Goal: Information Seeking & Learning: Learn about a topic

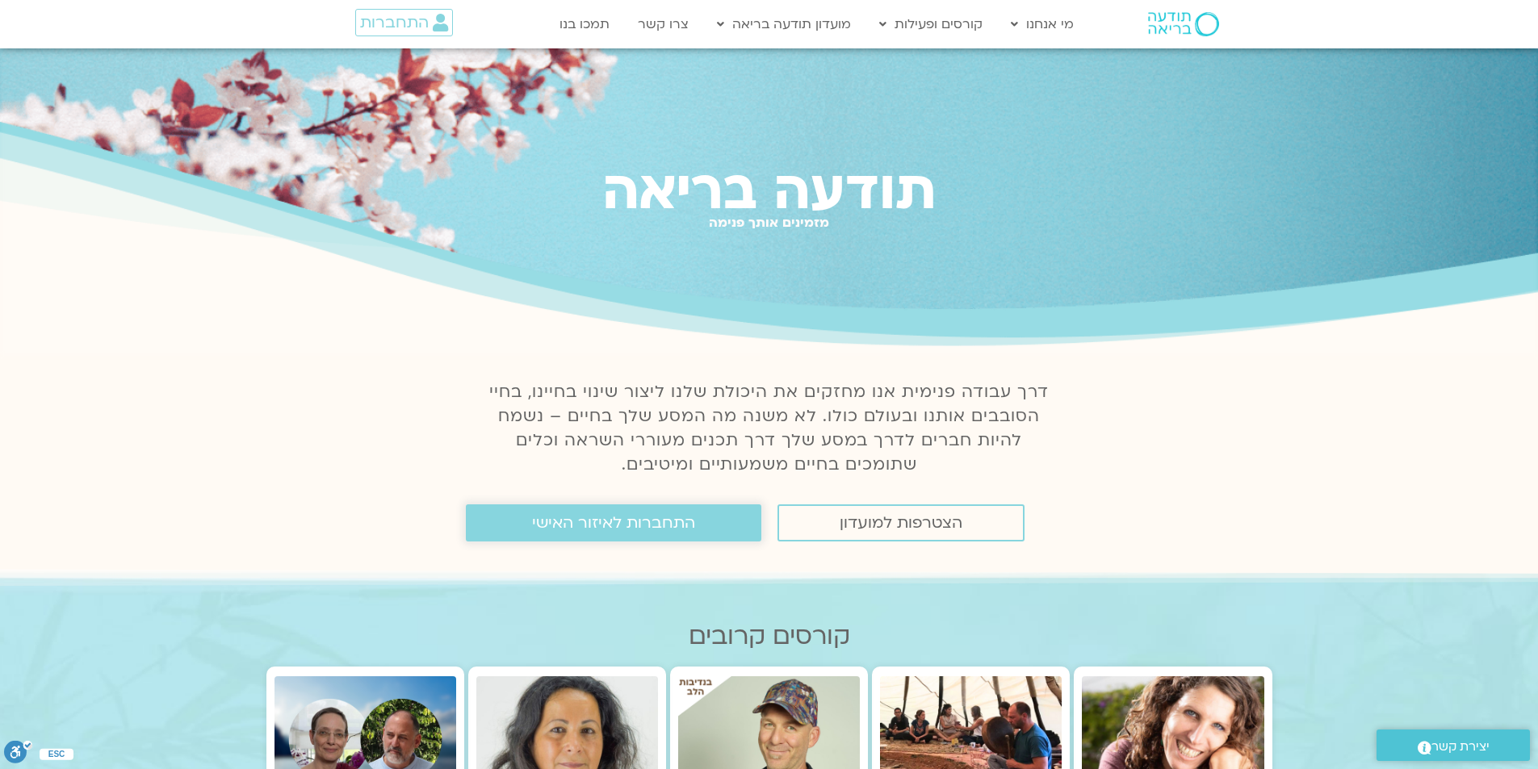
drag, startPoint x: 645, startPoint y: 525, endPoint x: 660, endPoint y: 528, distance: 14.9
click at [647, 526] on span "התחברות לאיזור האישי" at bounding box center [613, 523] width 163 height 18
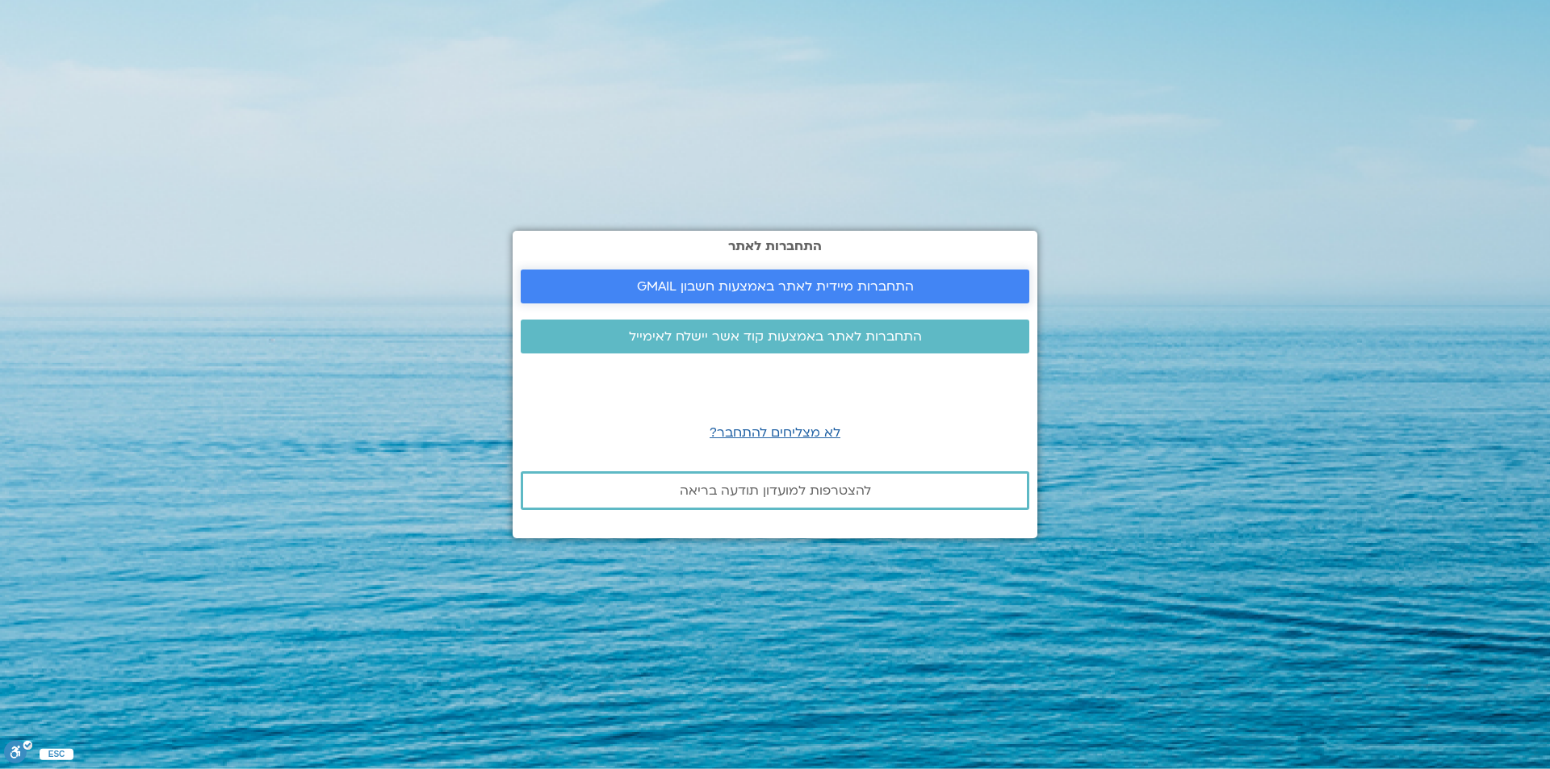
click at [785, 279] on span "התחברות מיידית לאתר באמצעות חשבון GMAIL" at bounding box center [775, 286] width 277 height 15
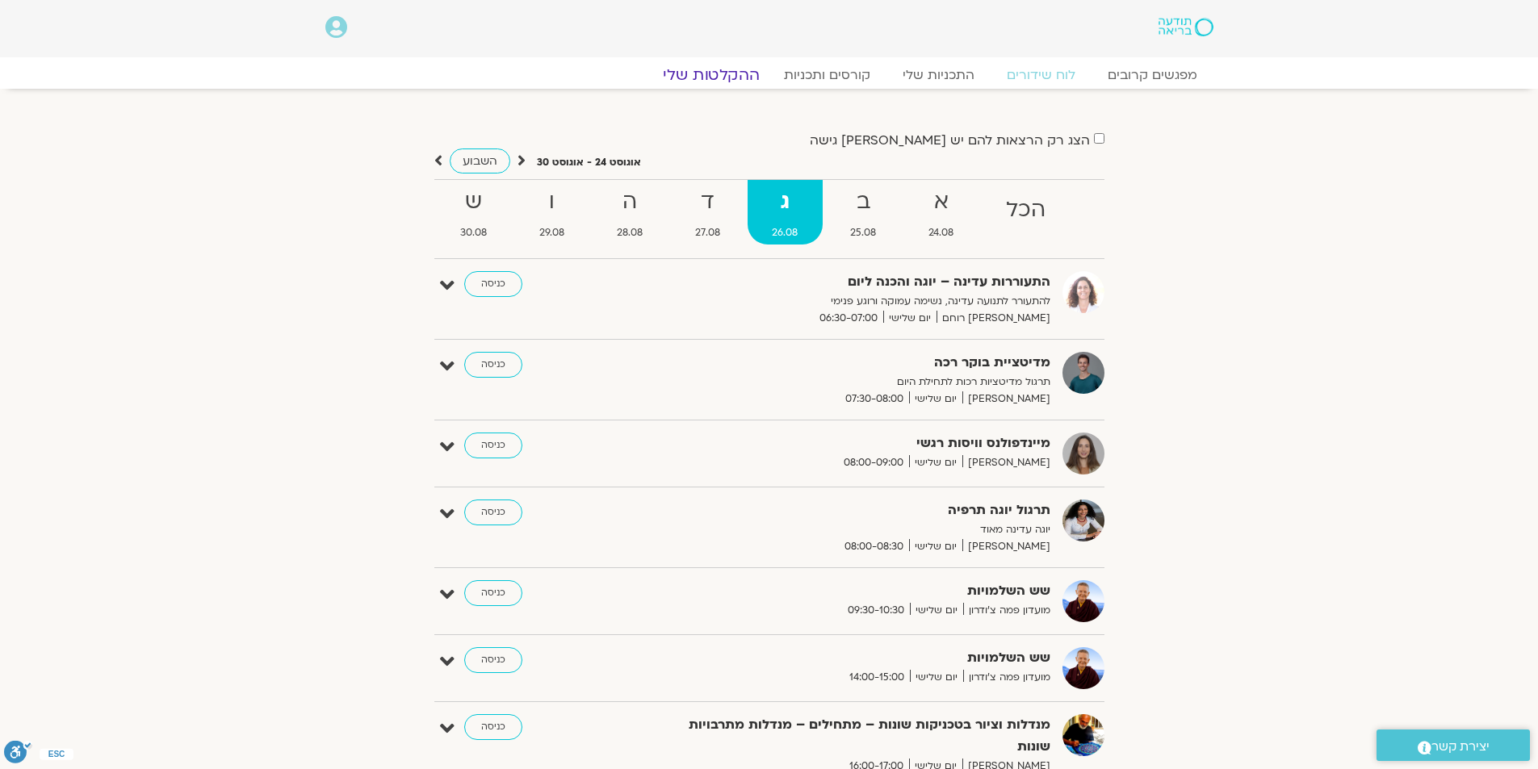
click at [697, 73] on link "ההקלטות שלי" at bounding box center [711, 74] width 136 height 19
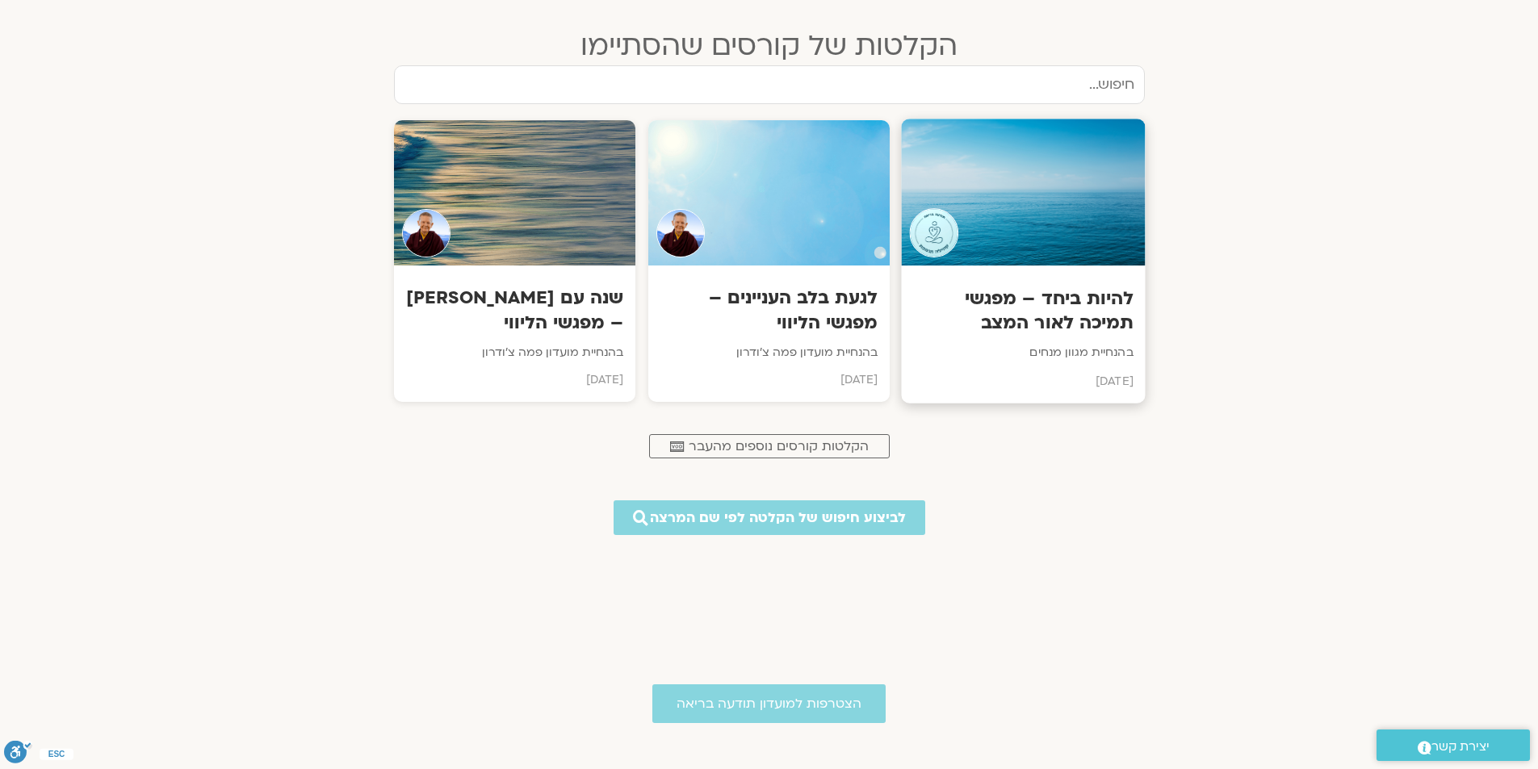
scroll to position [807, 0]
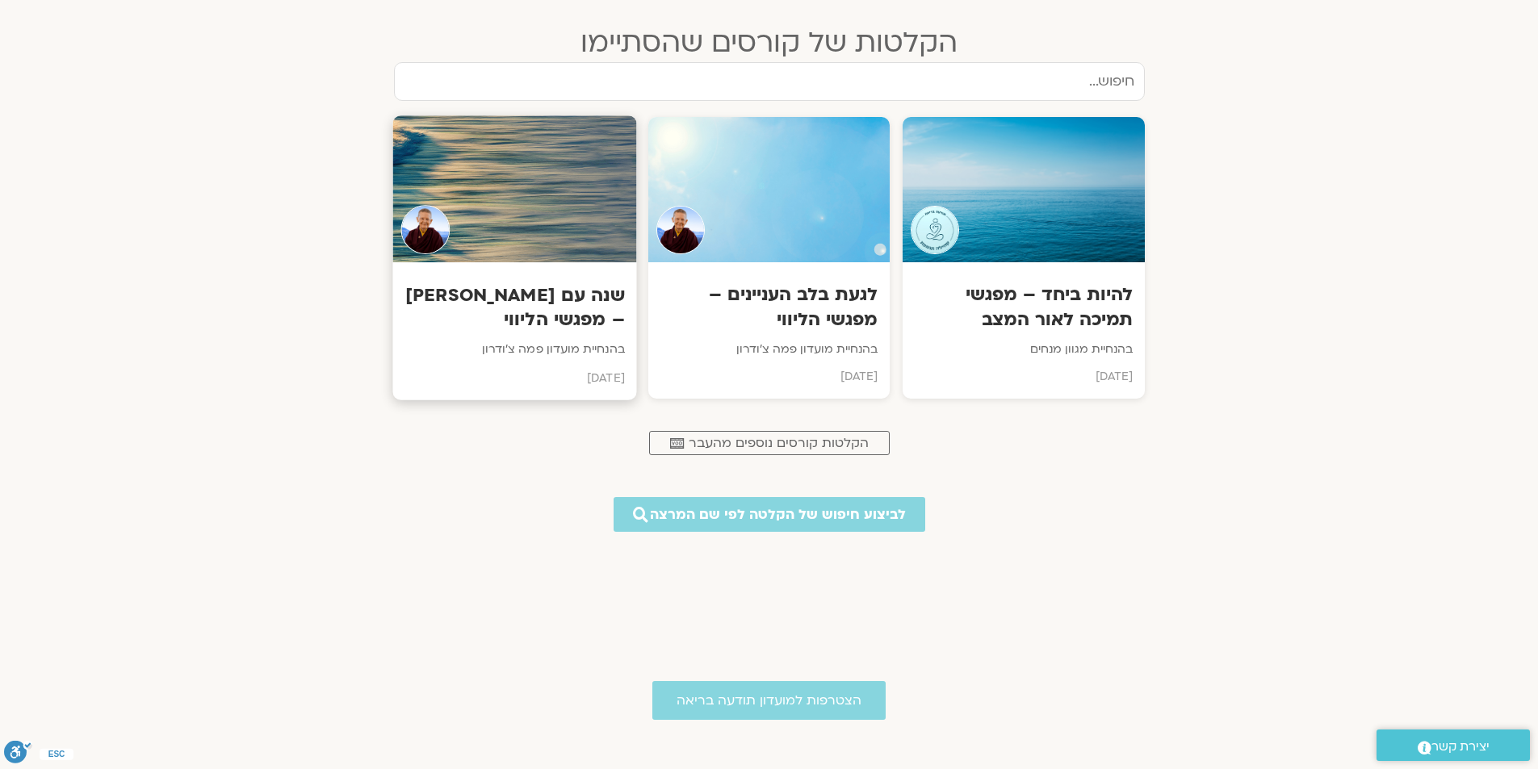
click at [556, 311] on h3 "שנה עם פמה צ'ודרון – מפגשי הליווי" at bounding box center [514, 307] width 220 height 49
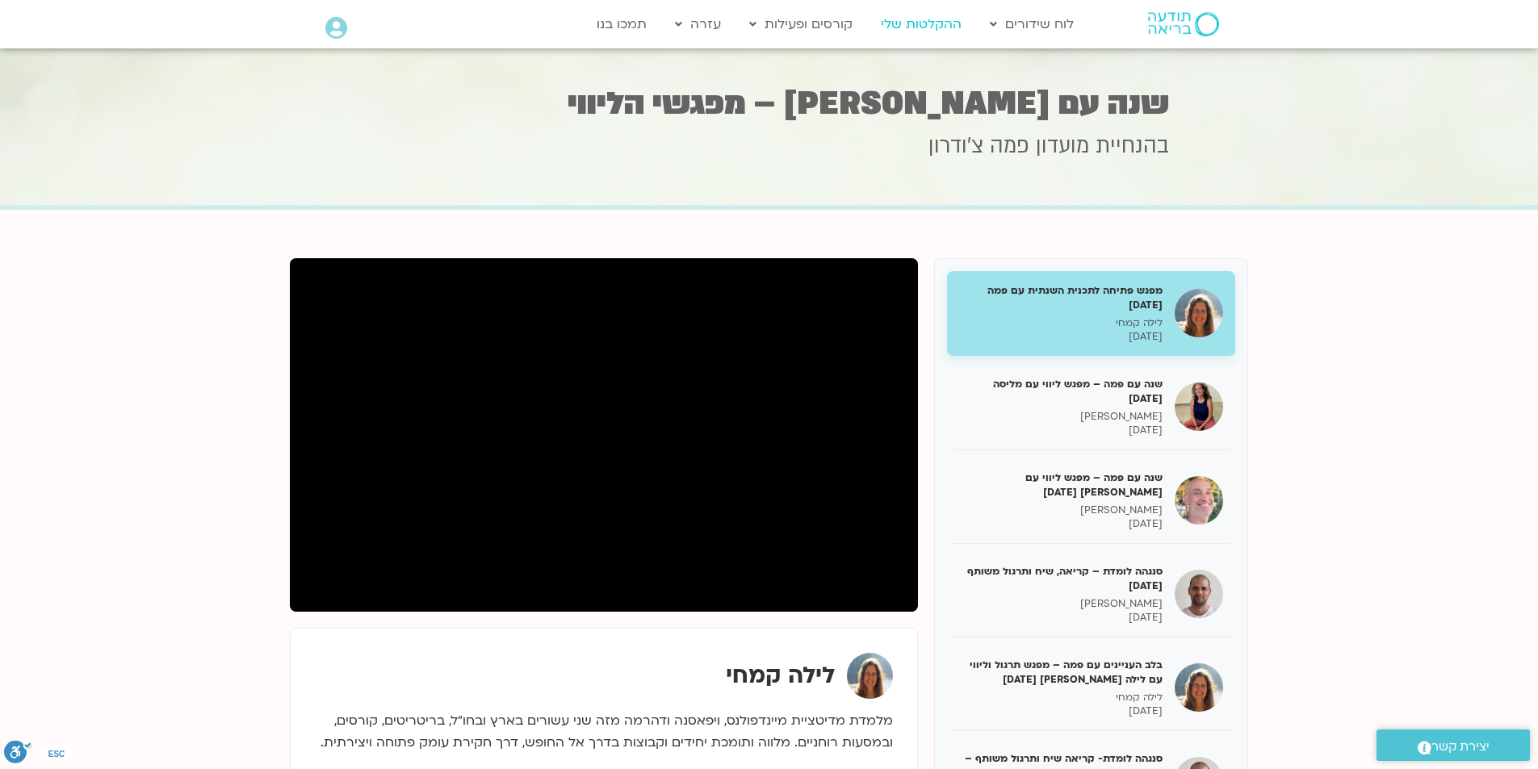
click at [909, 22] on link "ההקלטות שלי" at bounding box center [921, 24] width 97 height 31
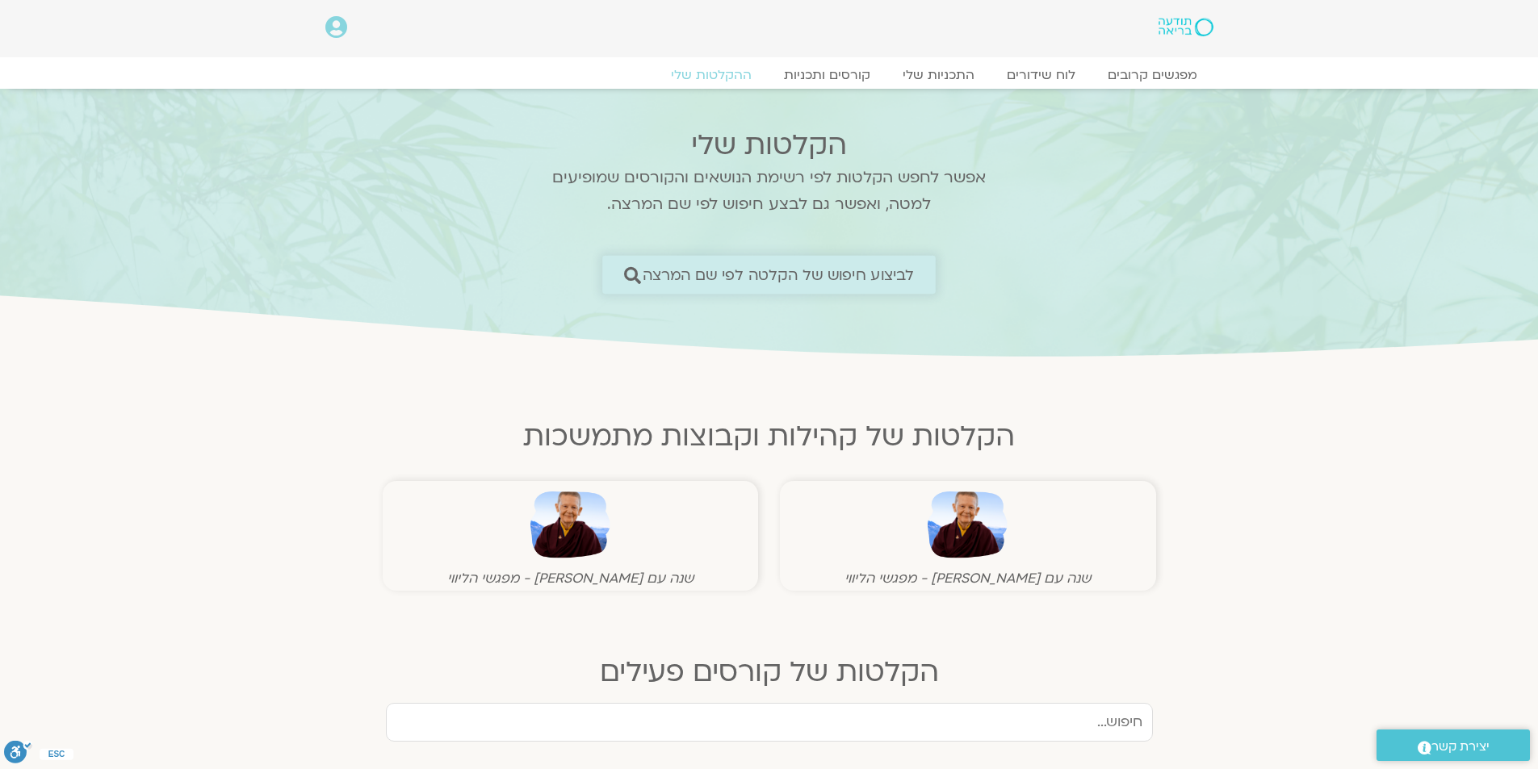
click at [781, 273] on span "לביצוע חיפוש של הקלטה לפי שם המרצה" at bounding box center [779, 274] width 272 height 17
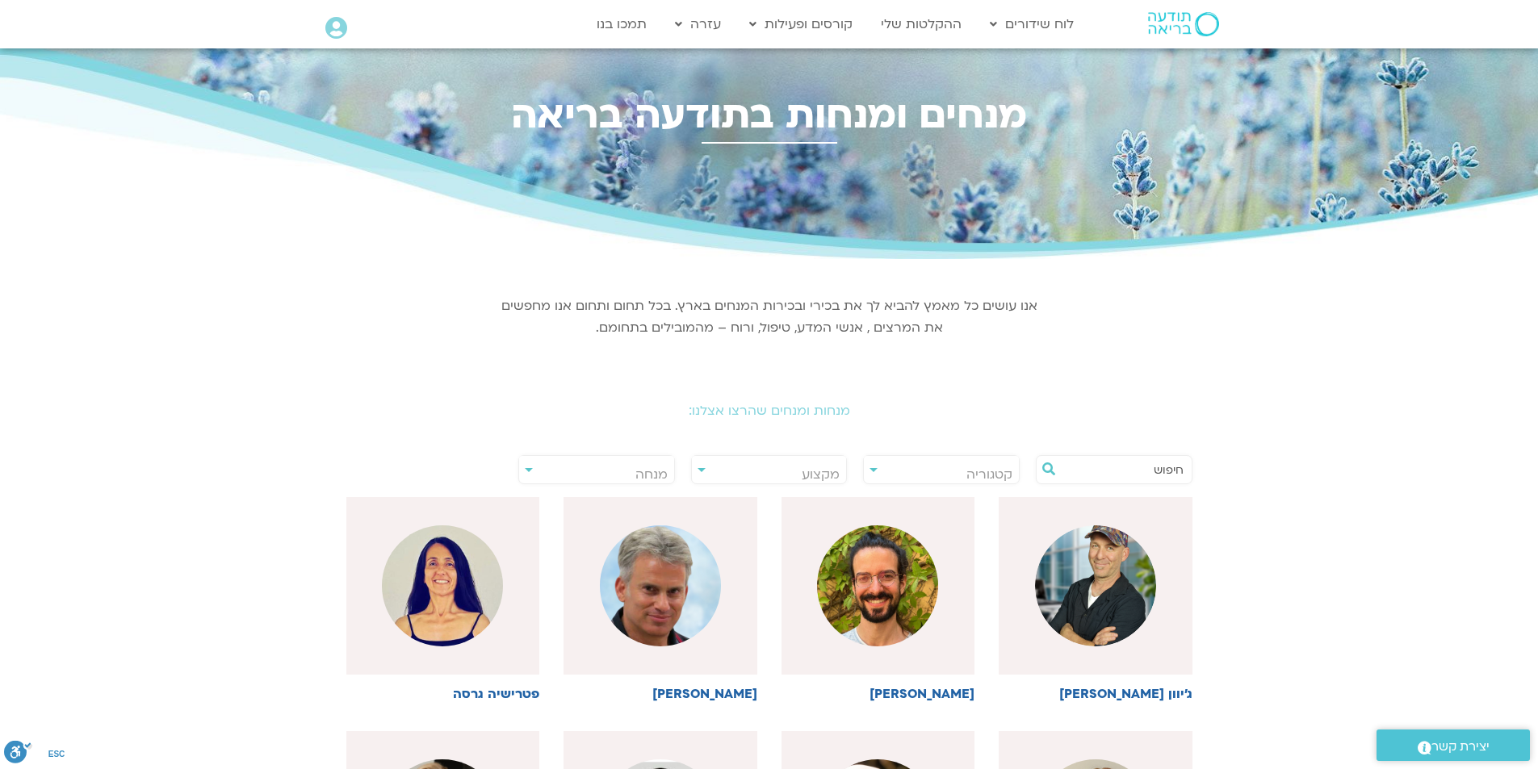
scroll to position [242, 0]
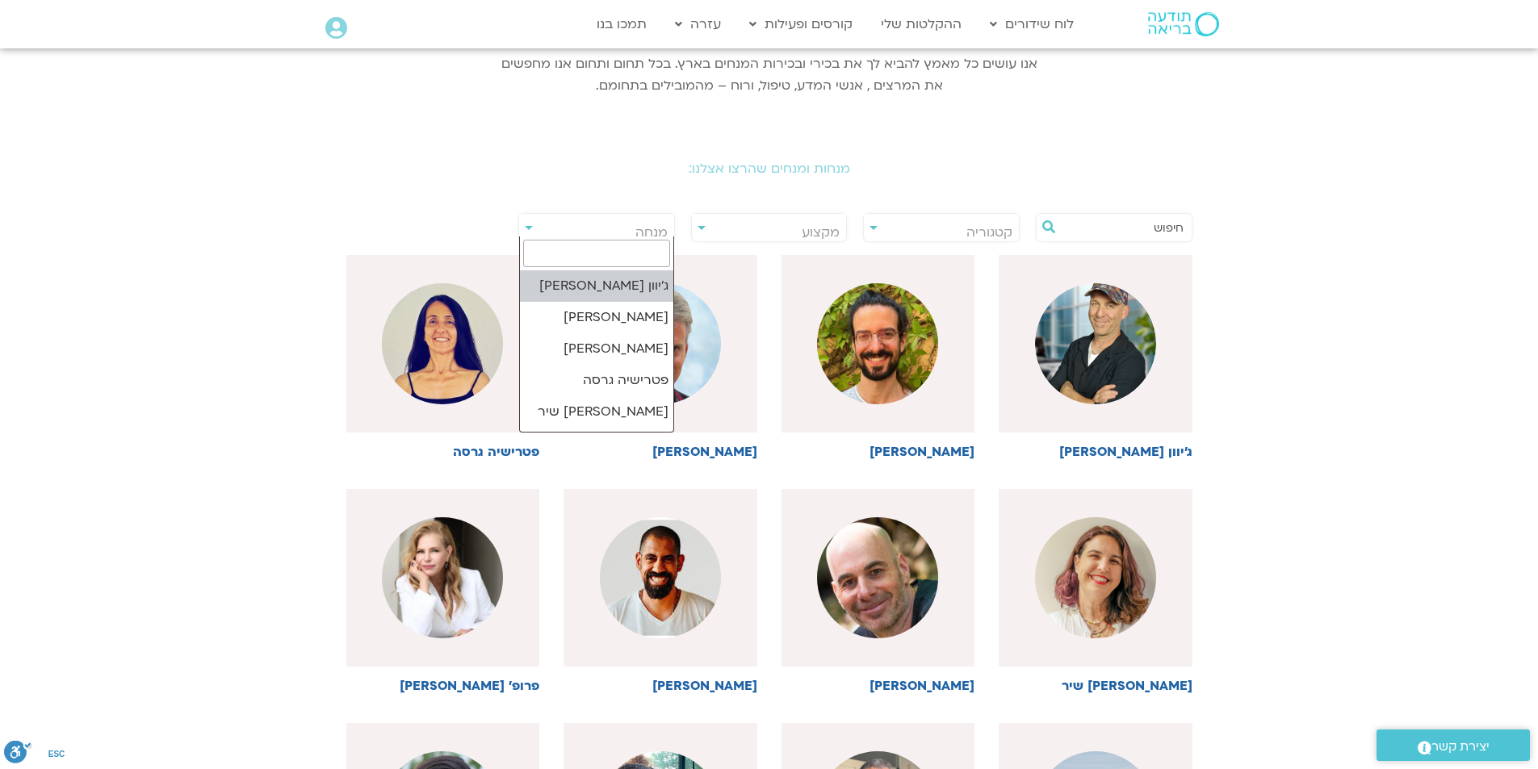
click at [638, 229] on span "מנחה" at bounding box center [651, 233] width 32 height 18
click at [613, 260] on input "search" at bounding box center [596, 253] width 147 height 27
type input "ר"
type input "רון"
select select "*****"
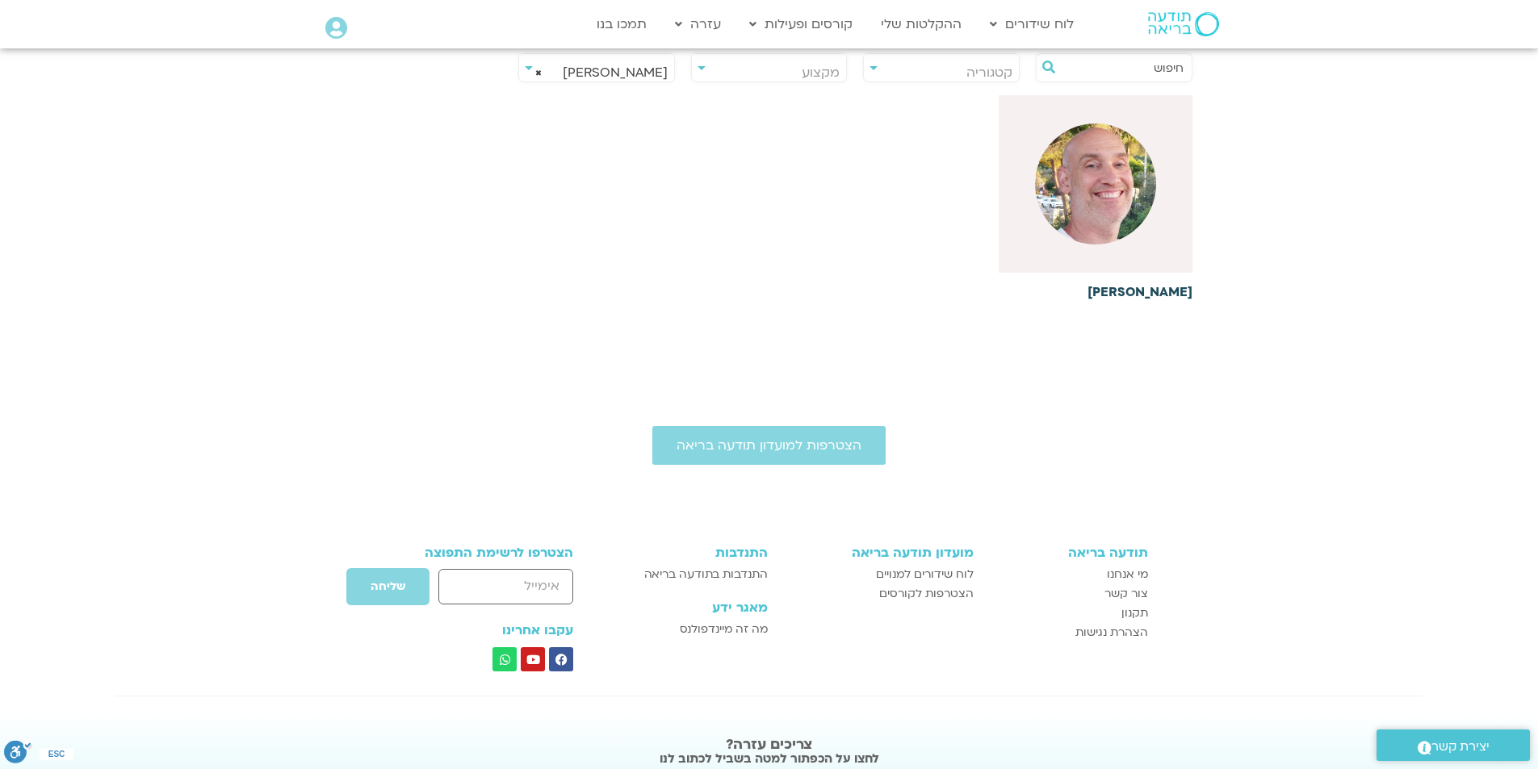
scroll to position [404, 0]
click at [1115, 242] on div at bounding box center [1096, 183] width 194 height 178
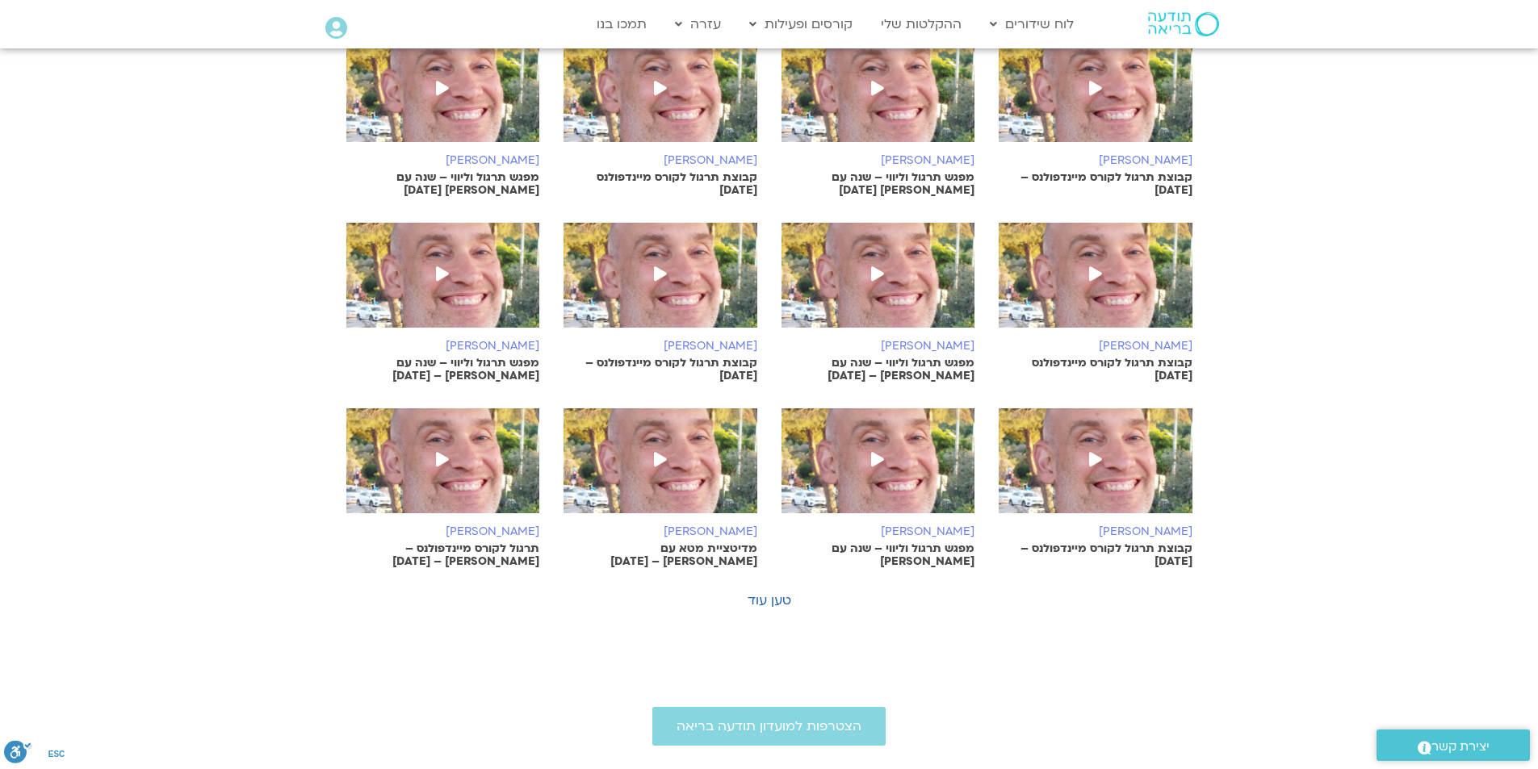
scroll to position [969, 0]
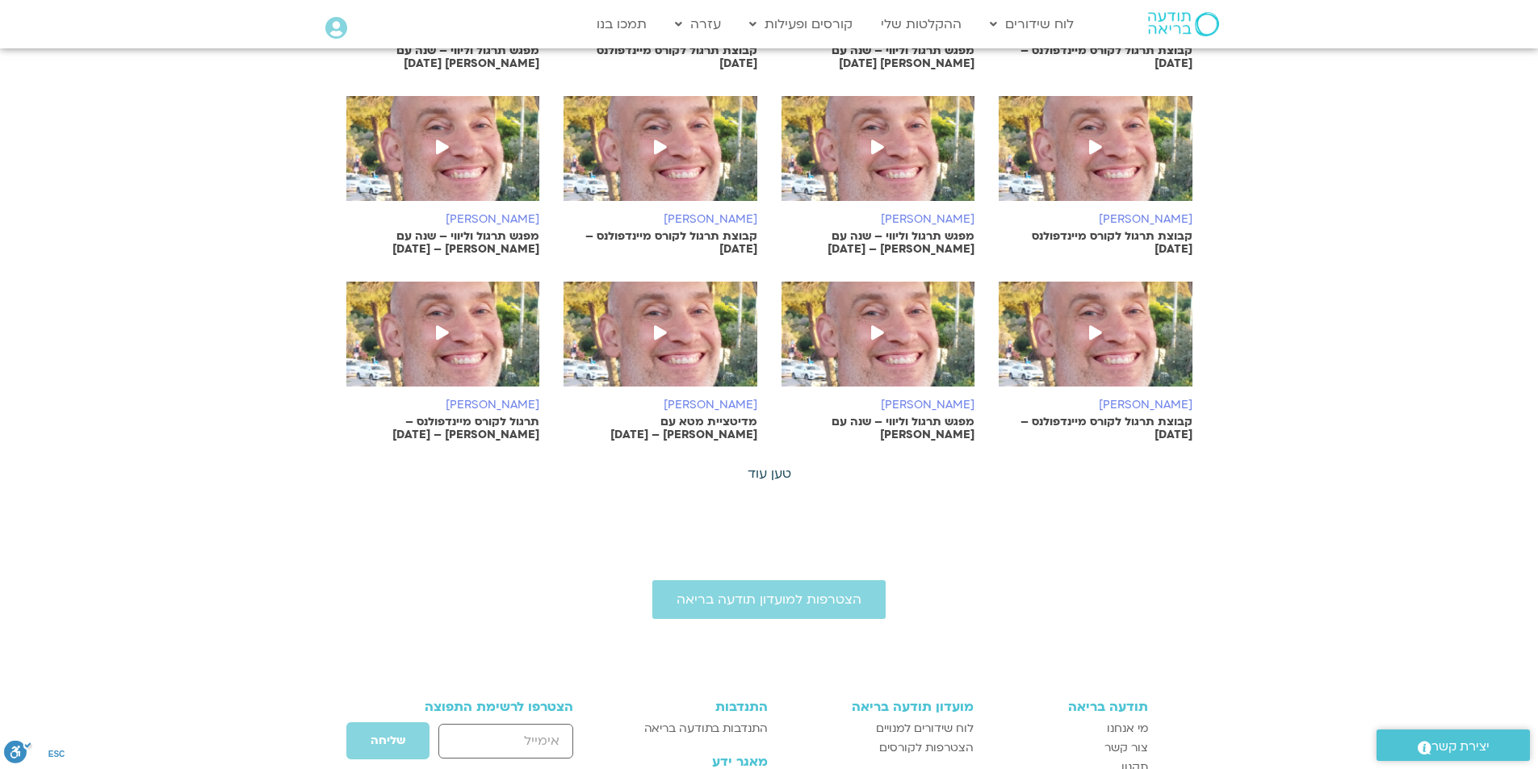
click at [765, 476] on link "טען עוד" at bounding box center [770, 474] width 44 height 18
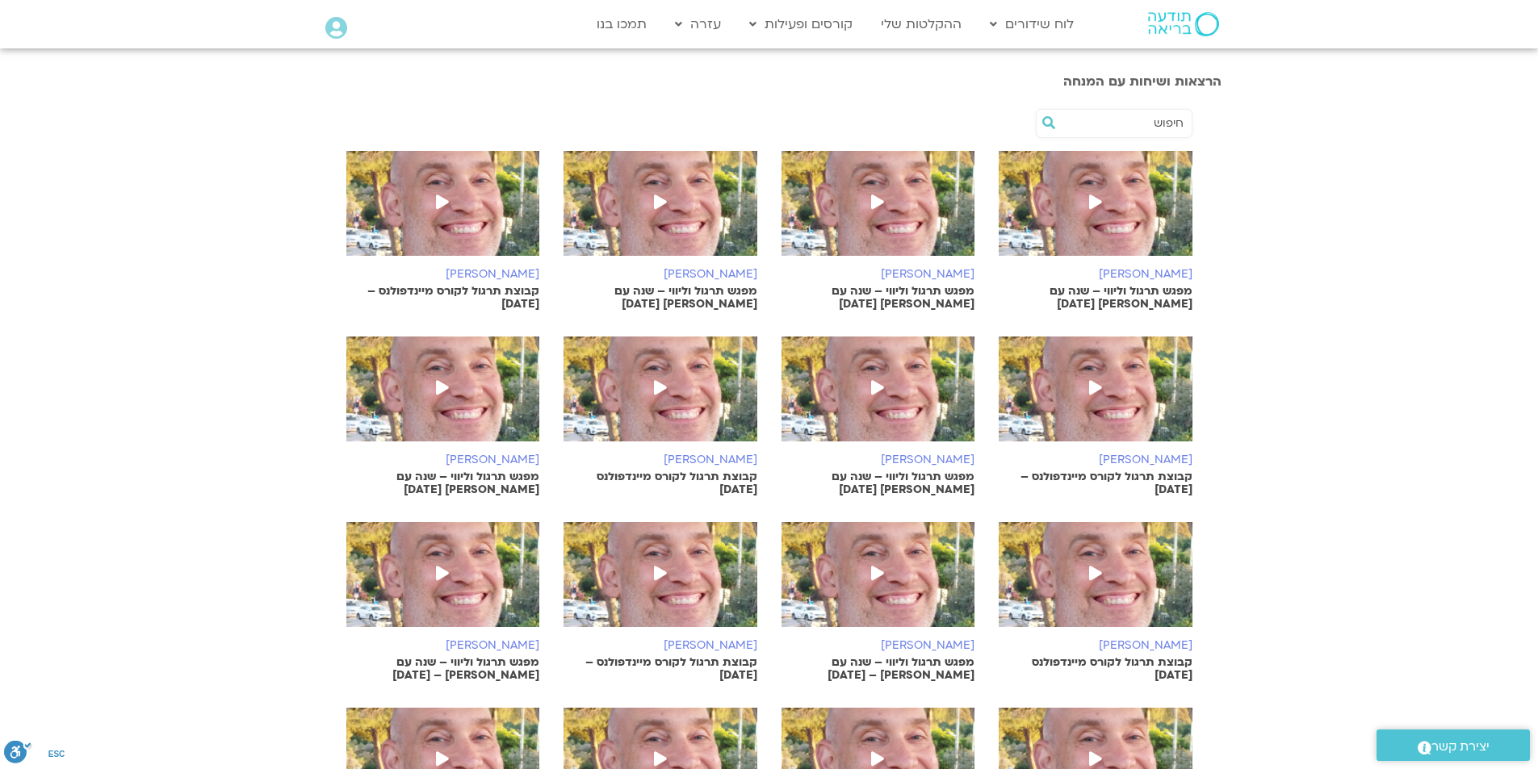
scroll to position [404, 0]
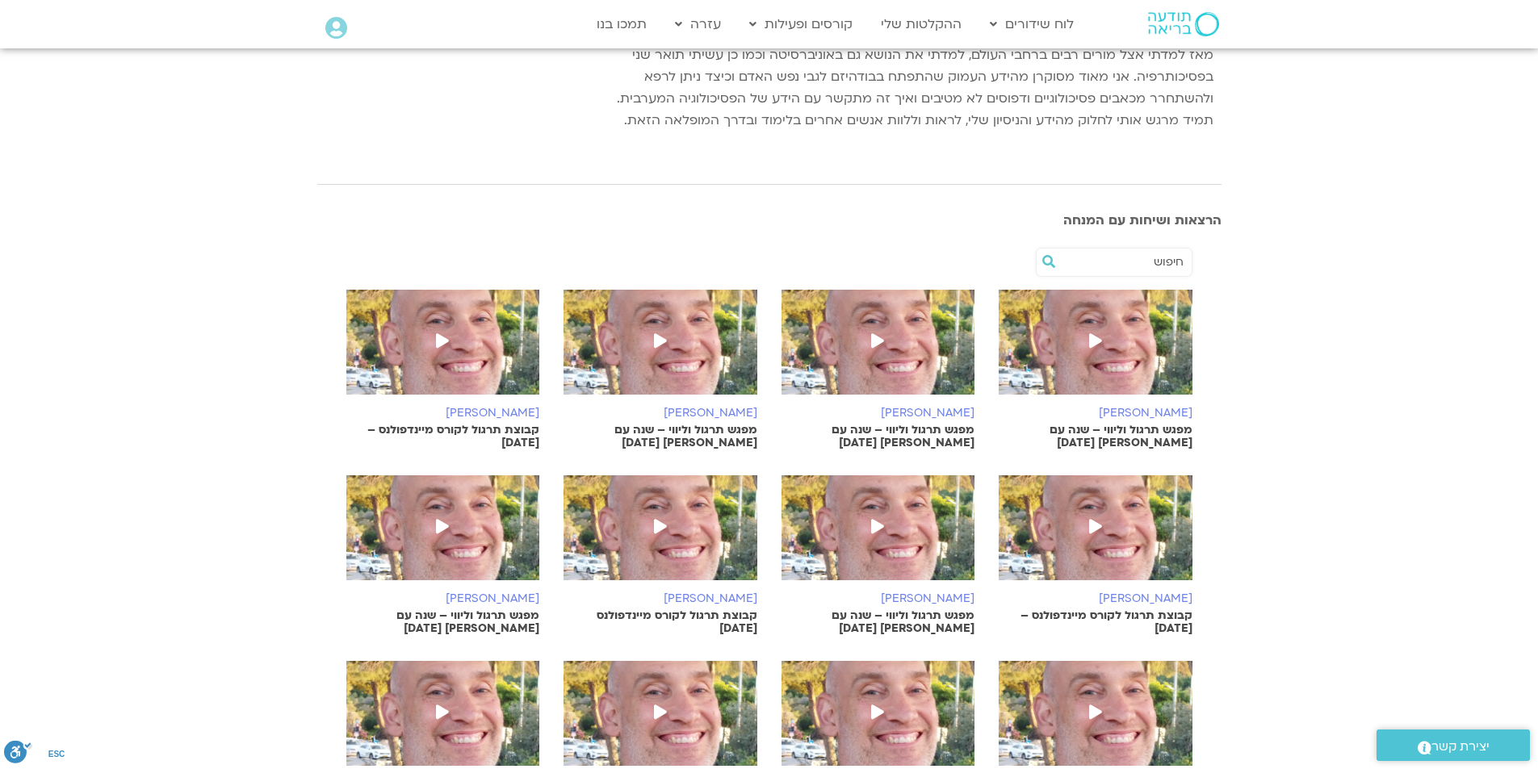
click at [685, 317] on img at bounding box center [660, 350] width 194 height 121
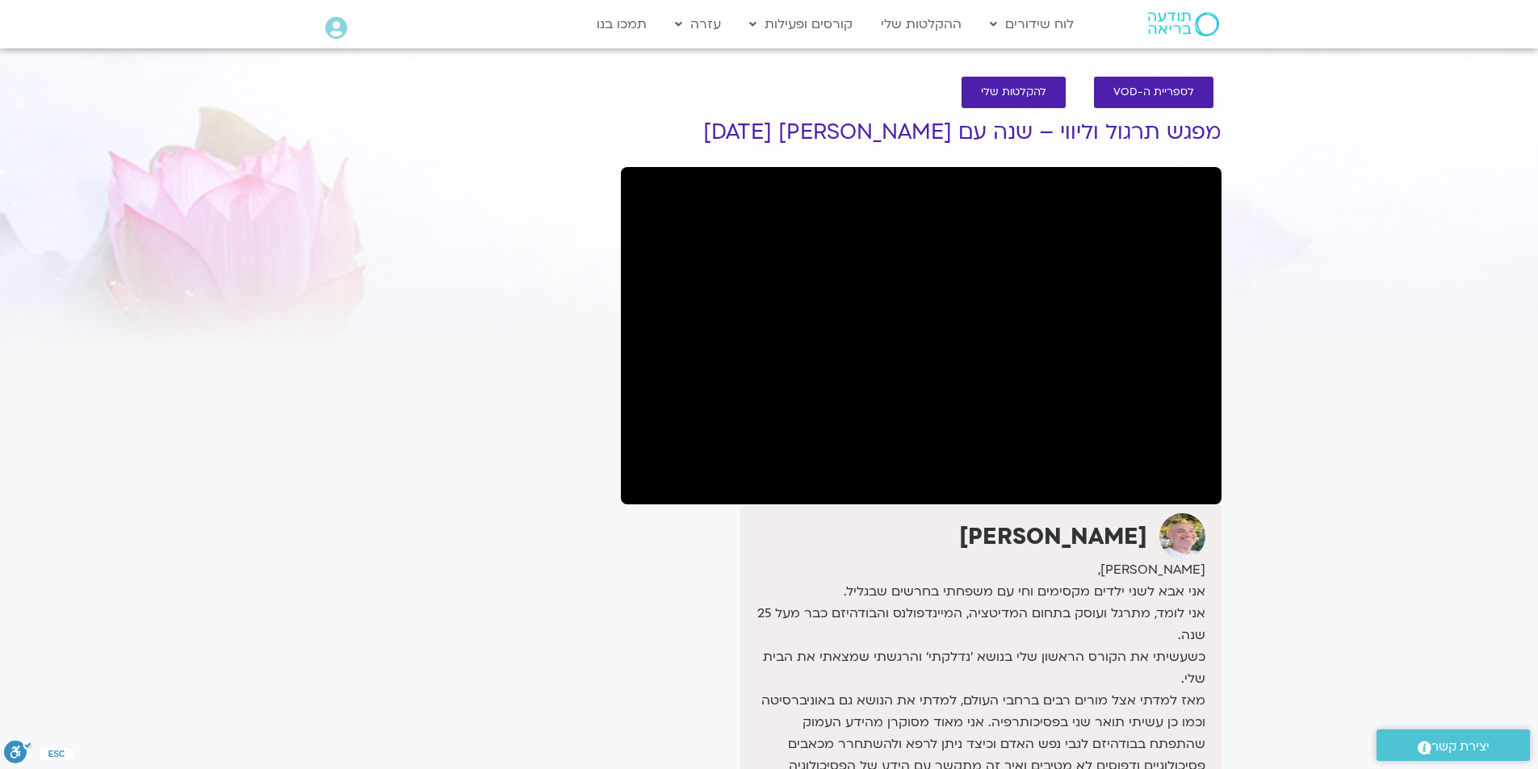
click at [1455, 613] on section "לספריית ה-VOD להקלטות שלי מפגש תרגול וליווי – שנה עם [PERSON_NAME] [DATE] [PERS…" at bounding box center [769, 528] width 1538 height 935
